Goal: Task Accomplishment & Management: Manage account settings

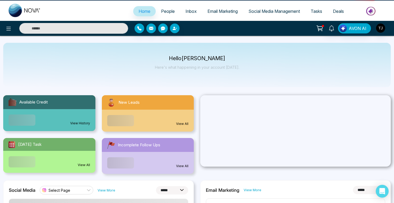
select select "*"
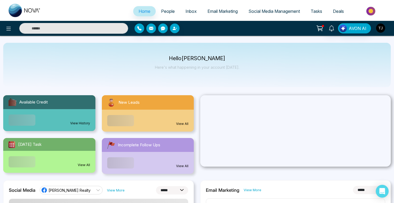
click at [382, 28] on img "button" at bounding box center [380, 28] width 9 height 9
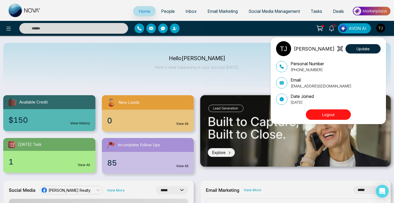
click at [343, 114] on button "Logout" at bounding box center [328, 115] width 45 height 10
